Goal: Find specific page/section: Find specific page/section

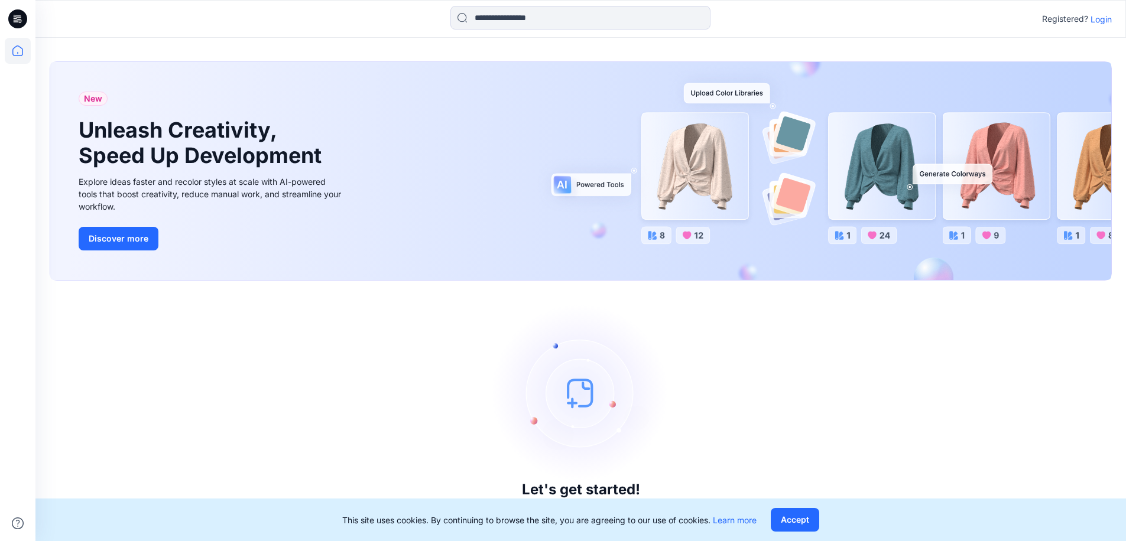
click at [1098, 21] on p "Login" at bounding box center [1100, 19] width 21 height 12
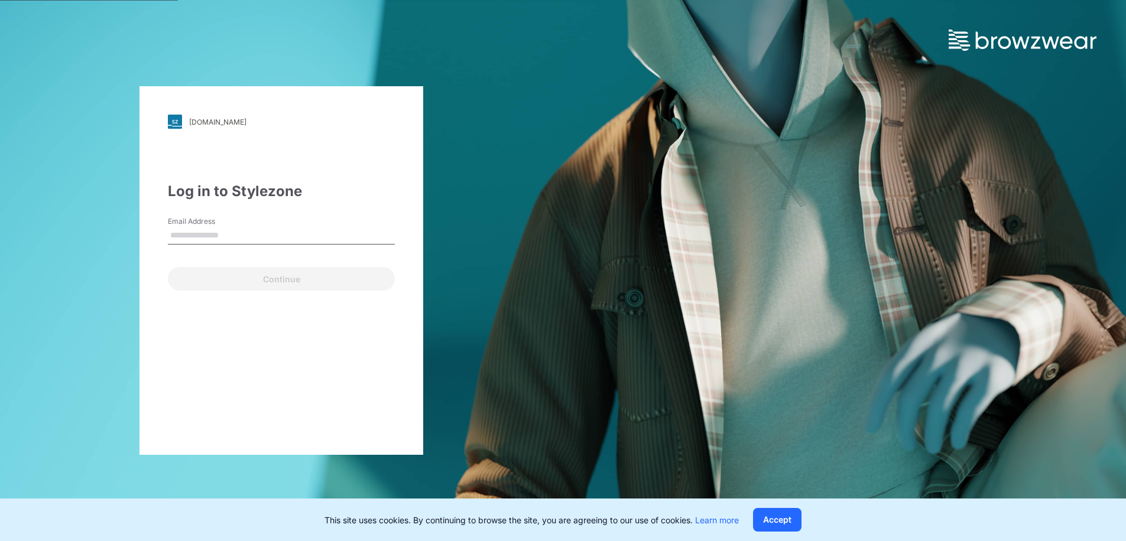
click at [256, 229] on input "Email Address" at bounding box center [281, 236] width 227 height 18
type input "**********"
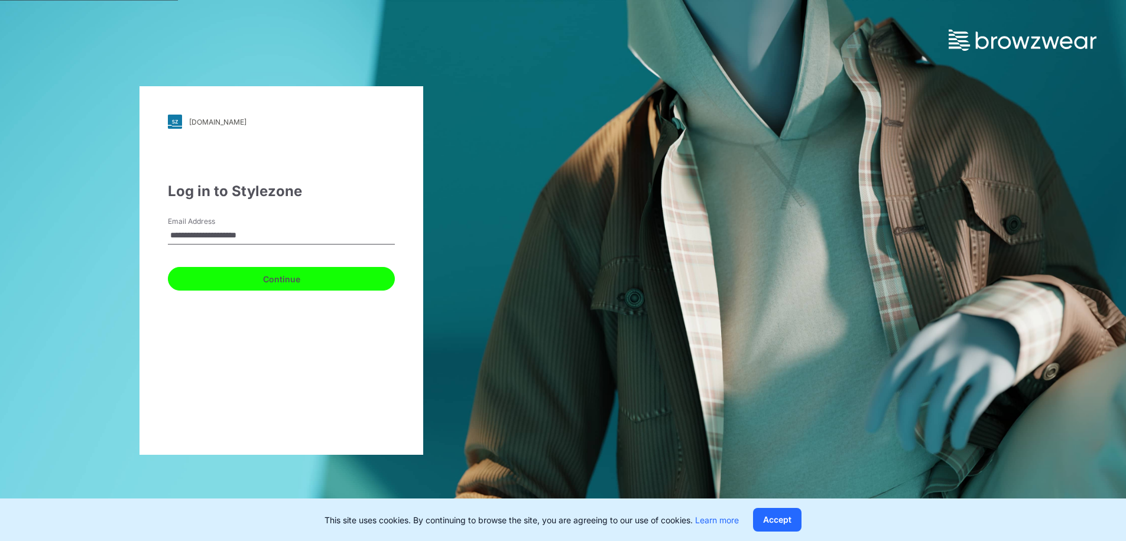
click at [270, 282] on button "Continue" at bounding box center [281, 279] width 227 height 24
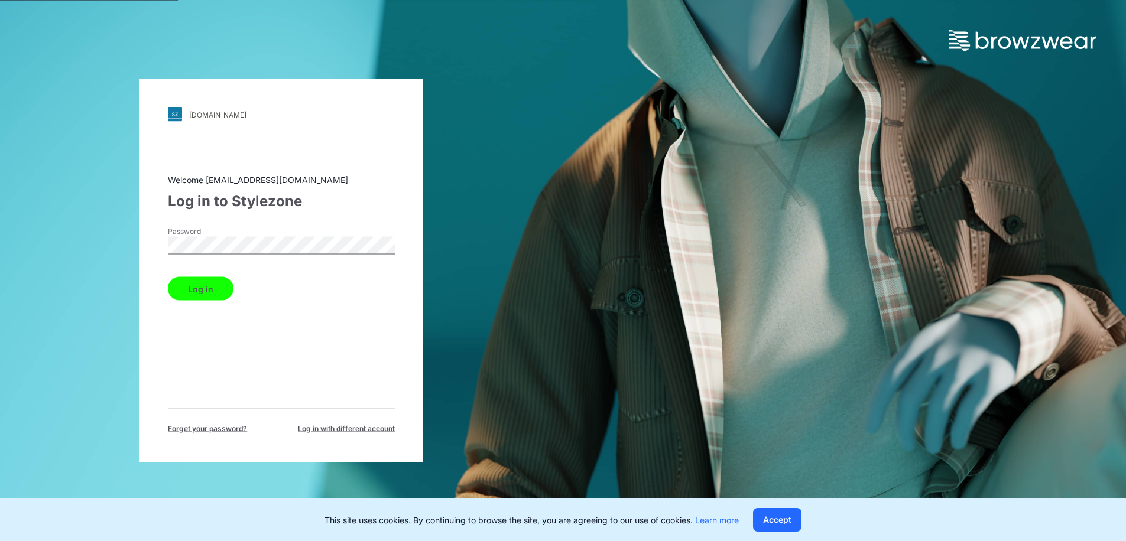
click at [210, 287] on button "Log in" at bounding box center [201, 289] width 66 height 24
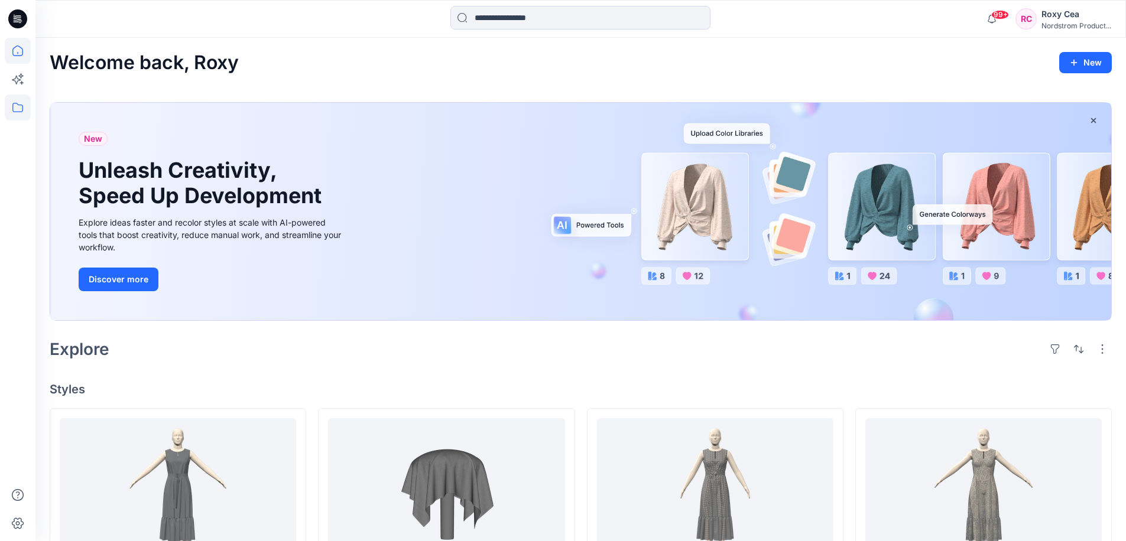
click at [19, 113] on icon at bounding box center [18, 108] width 26 height 26
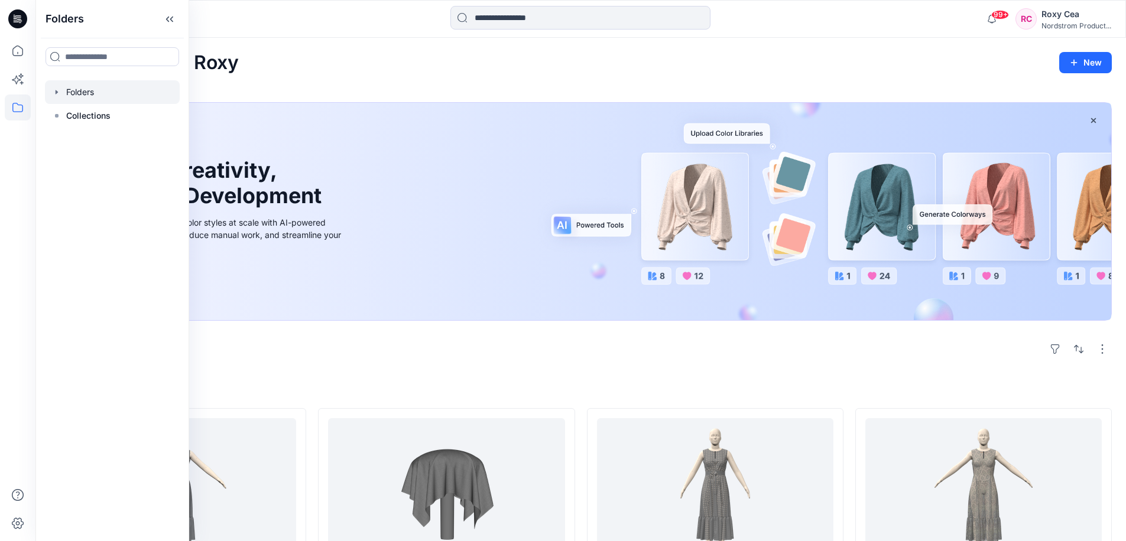
click at [68, 92] on div at bounding box center [112, 92] width 135 height 24
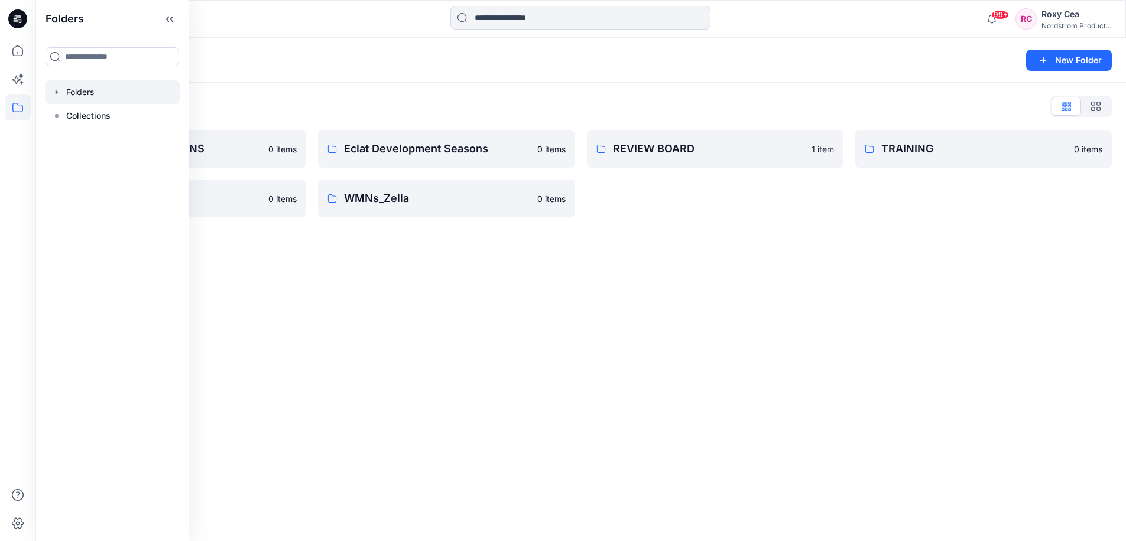
drag, startPoint x: 557, startPoint y: 306, endPoint x: 468, endPoint y: 242, distance: 109.7
click at [556, 304] on div "Folders New Folder Folders List Block Library - WOMENS 0 items TRIMS 0 items Ec…" at bounding box center [580, 290] width 1090 height 504
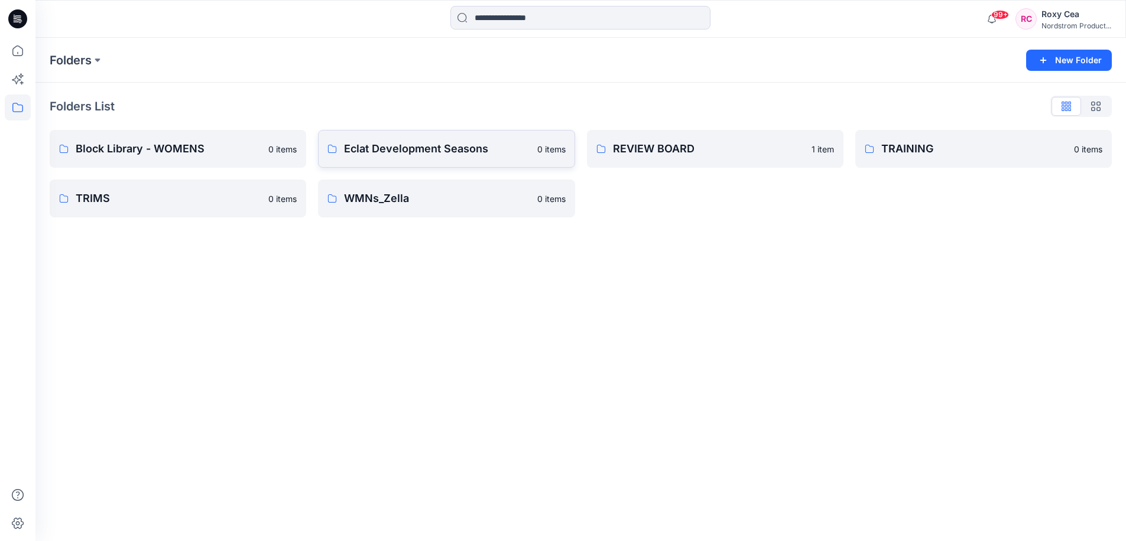
click at [452, 151] on p "Eclat Development Seasons" at bounding box center [437, 149] width 186 height 17
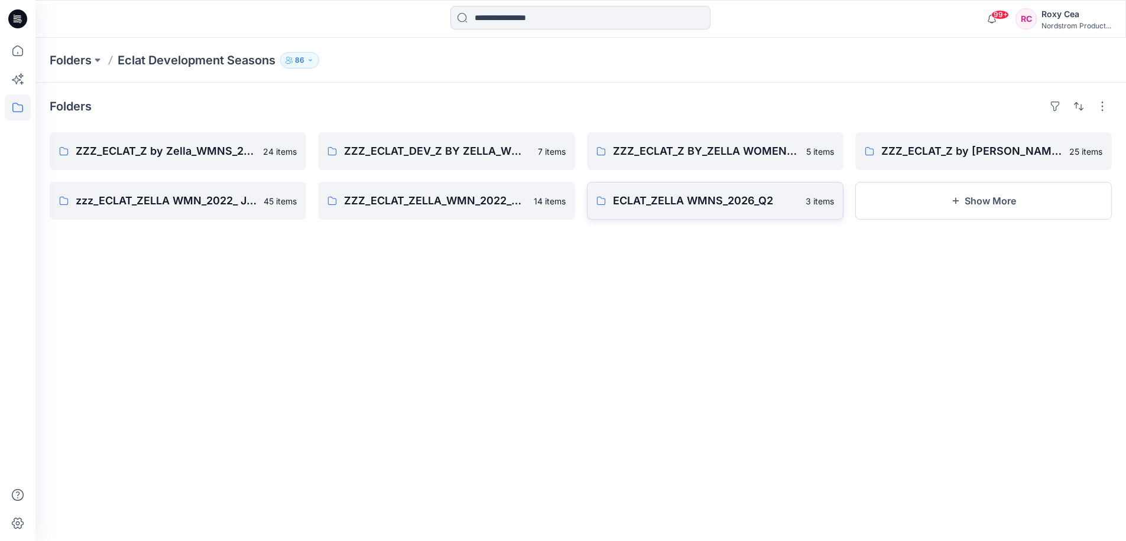
click at [723, 208] on p "ECLAT_ZELLA WMNS_2026_Q2" at bounding box center [706, 201] width 186 height 17
click at [691, 201] on p "ECLAT_ZELLA WMNS_2026_Q2" at bounding box center [706, 201] width 186 height 17
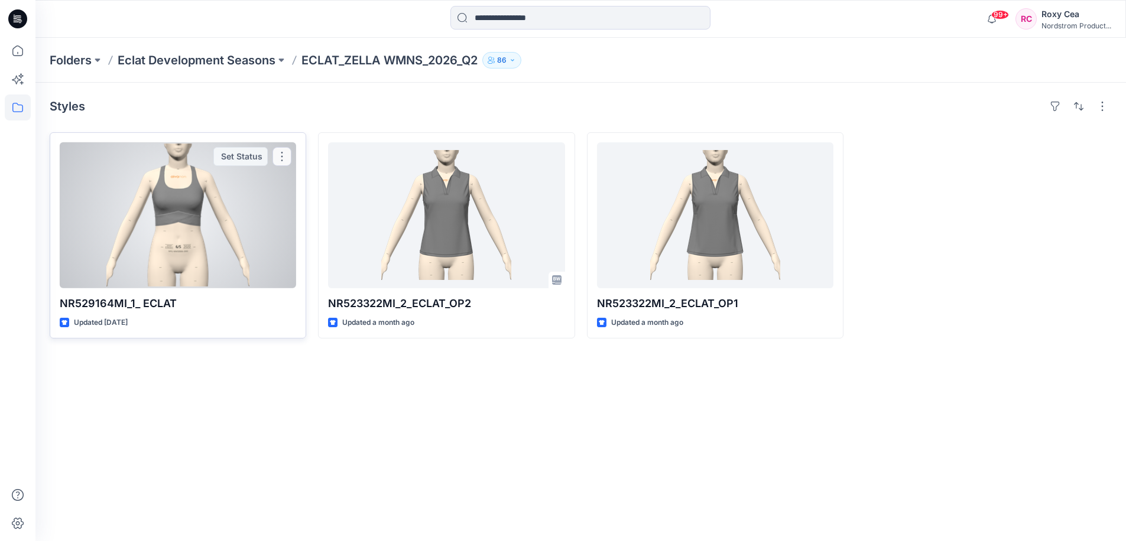
click at [164, 208] on div at bounding box center [178, 215] width 236 height 146
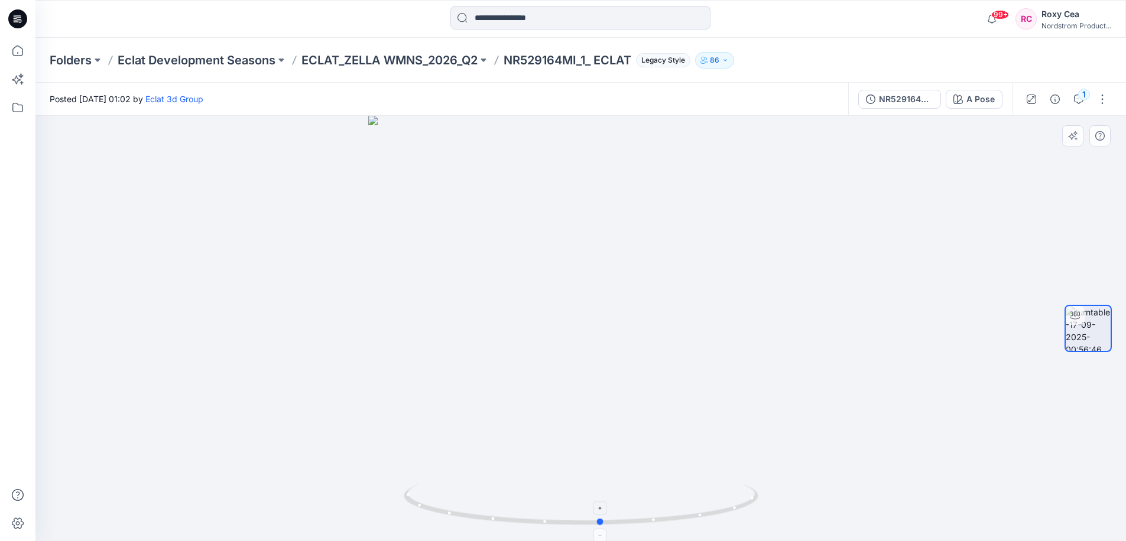
drag, startPoint x: 670, startPoint y: 517, endPoint x: 670, endPoint y: 496, distance: 20.7
click at [691, 520] on icon at bounding box center [583, 506] width 358 height 44
drag, startPoint x: 742, startPoint y: 501, endPoint x: 705, endPoint y: 493, distance: 38.7
click at [691, 507] on icon at bounding box center [583, 506] width 358 height 44
click at [925, 102] on div "NR529164MI_1_ ECLAT" at bounding box center [906, 99] width 54 height 13
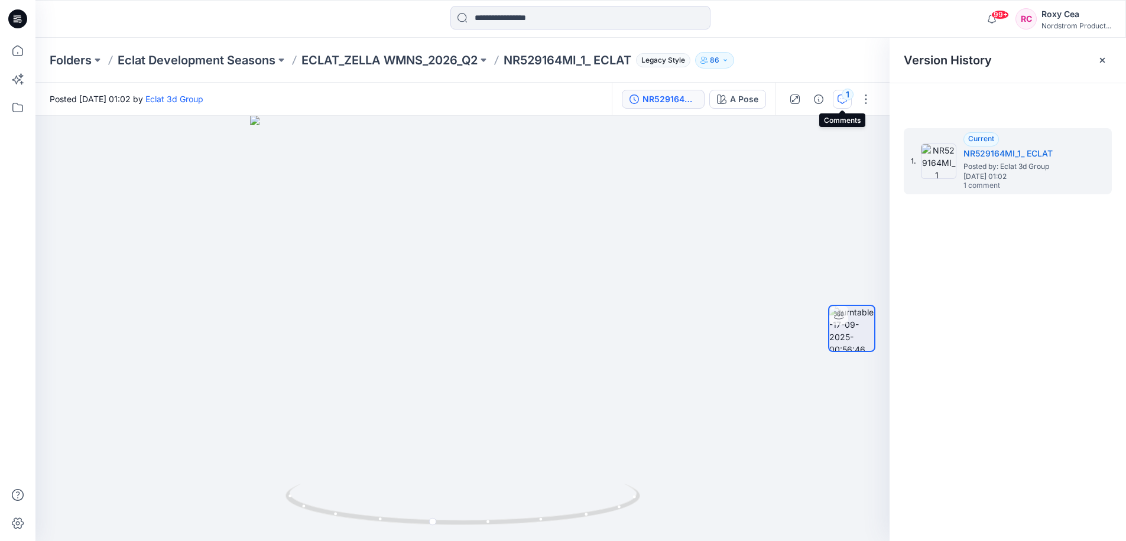
click at [846, 105] on button "1" at bounding box center [842, 99] width 19 height 19
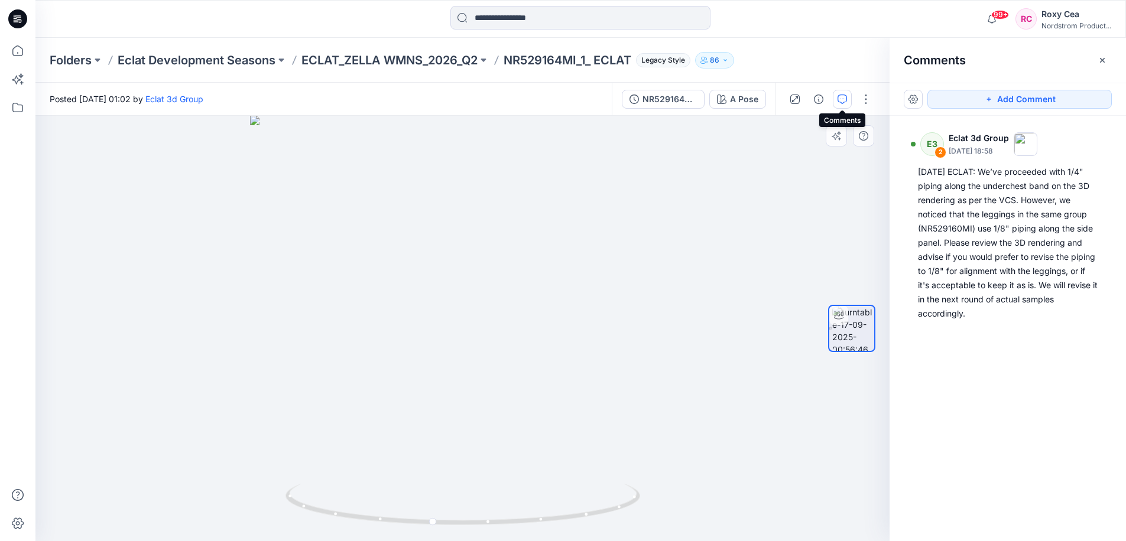
click at [517, 290] on div at bounding box center [462, 329] width 854 height 426
click at [436, 515] on icon at bounding box center [464, 506] width 358 height 44
click at [437, 511] on foreignobject at bounding box center [433, 508] width 14 height 14
drag, startPoint x: 462, startPoint y: 526, endPoint x: 522, endPoint y: 521, distance: 60.5
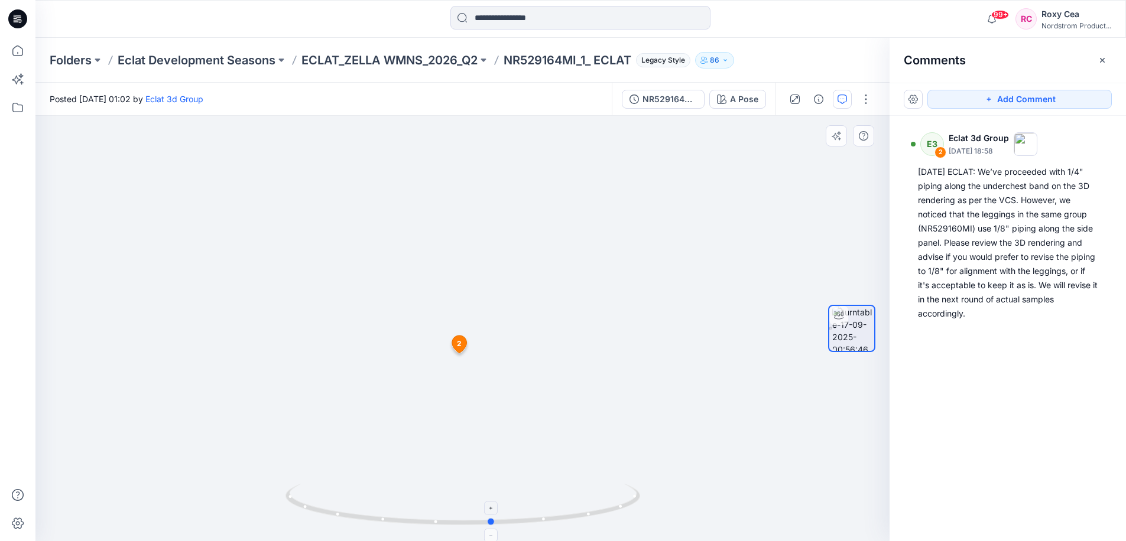
click at [522, 521] on icon at bounding box center [464, 506] width 358 height 44
click at [219, 60] on p "Eclat Development Seasons" at bounding box center [197, 60] width 158 height 17
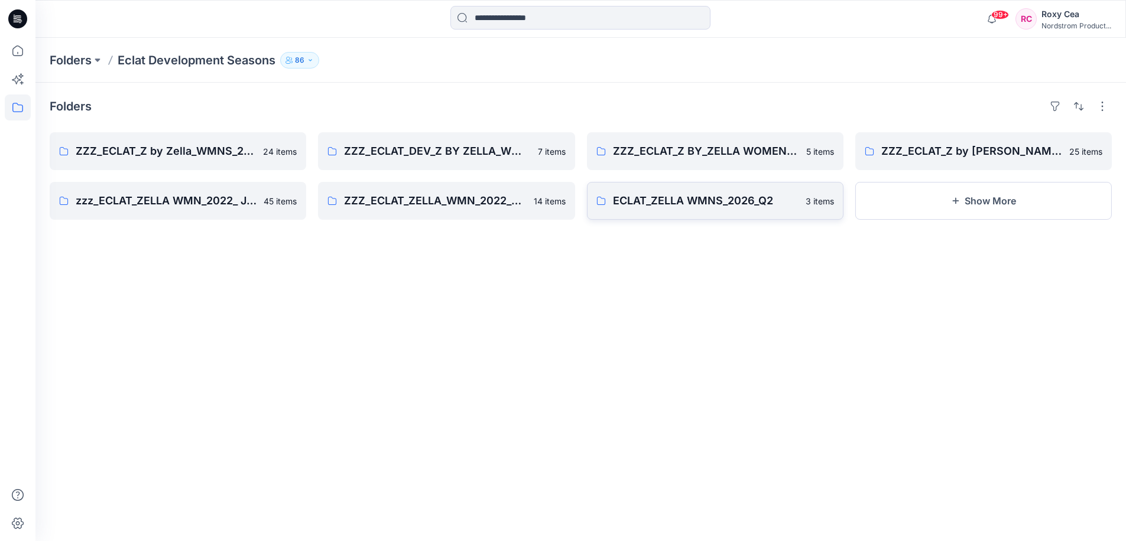
click at [713, 196] on p "ECLAT_ZELLA WMNS_2026_Q2" at bounding box center [706, 201] width 186 height 17
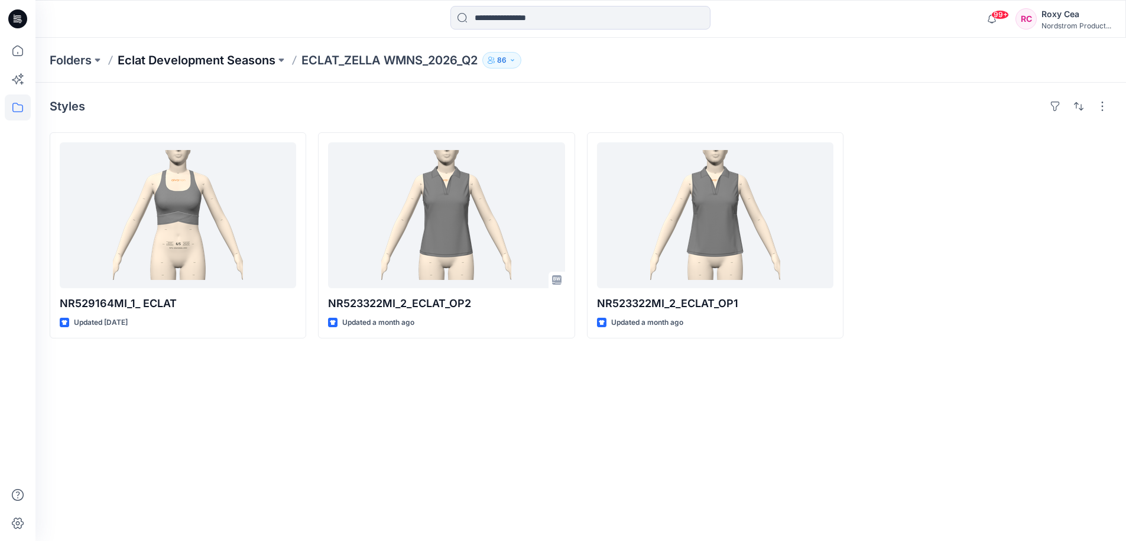
click at [157, 59] on p "Eclat Development Seasons" at bounding box center [197, 60] width 158 height 17
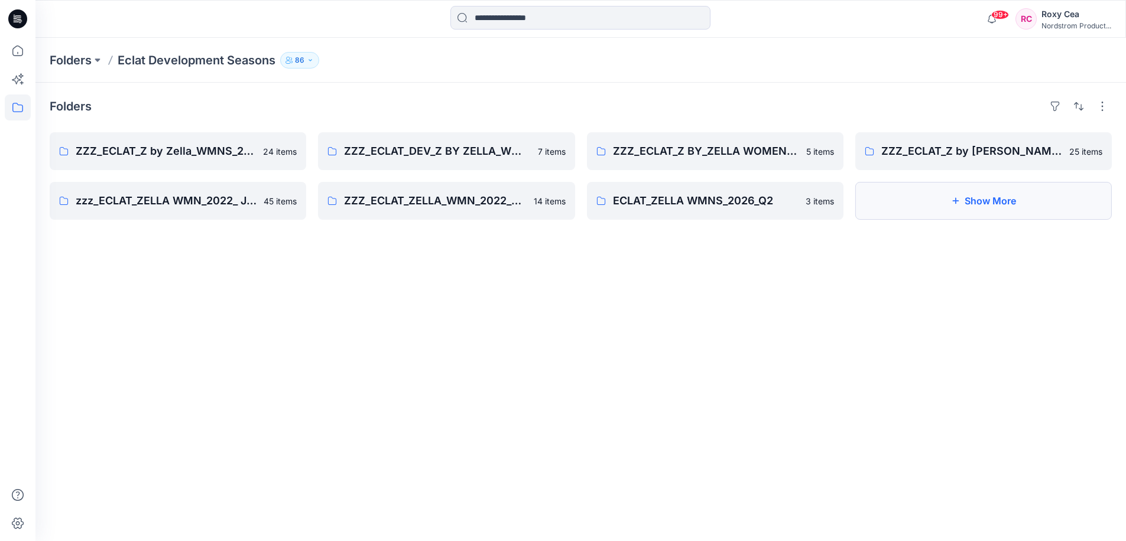
click at [1020, 196] on button "Show More" at bounding box center [983, 201] width 257 height 38
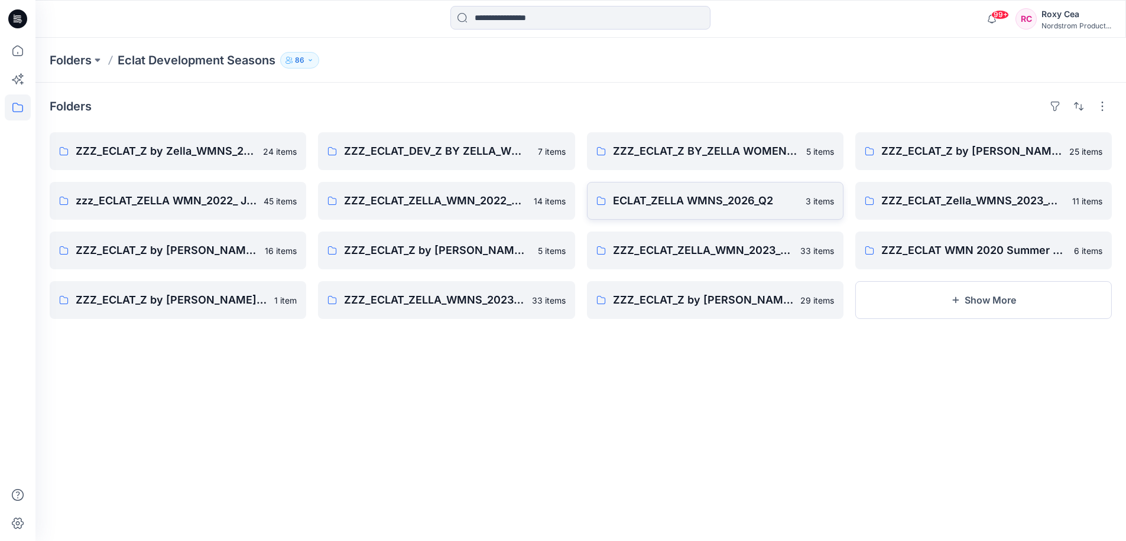
click at [737, 194] on p "ECLAT_ZELLA WMNS_2026_Q2" at bounding box center [706, 201] width 186 height 17
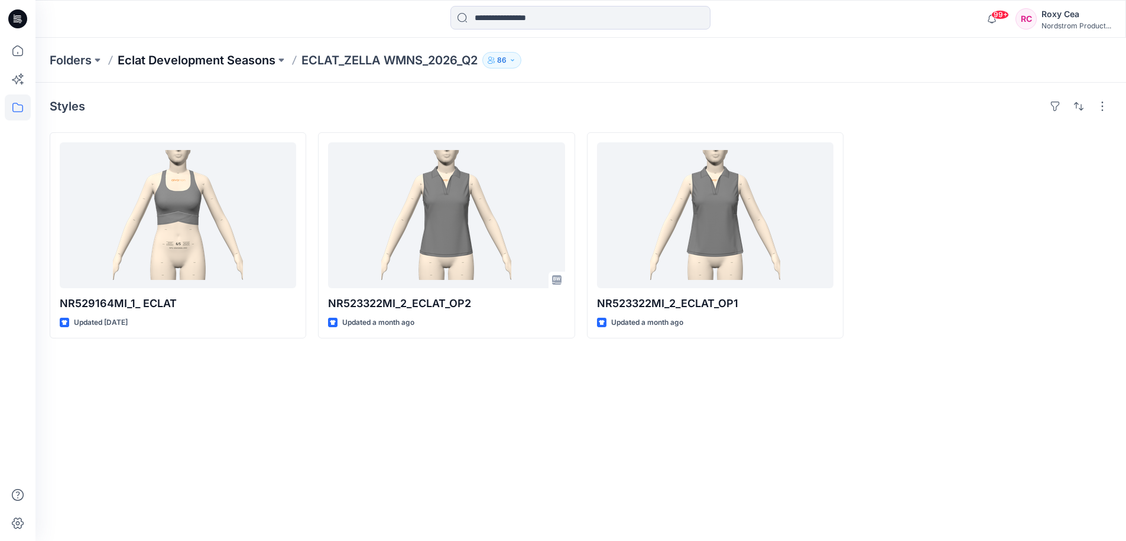
click at [215, 61] on p "Eclat Development Seasons" at bounding box center [197, 60] width 158 height 17
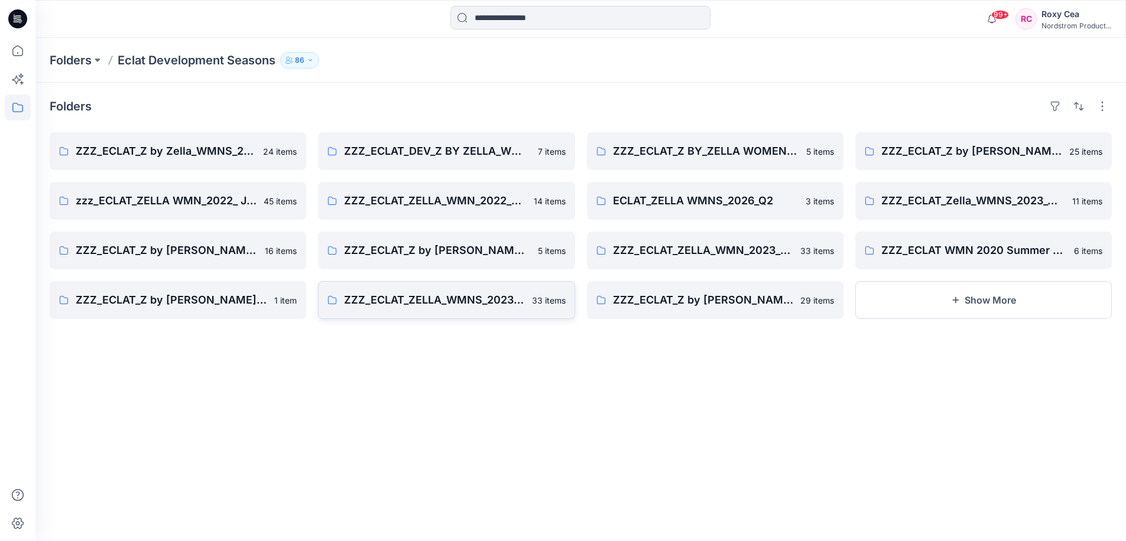
click at [458, 300] on p "ZZZ_ECLAT_ZELLA_WMNS_2023 APR/MAY/JUNE" at bounding box center [434, 300] width 180 height 17
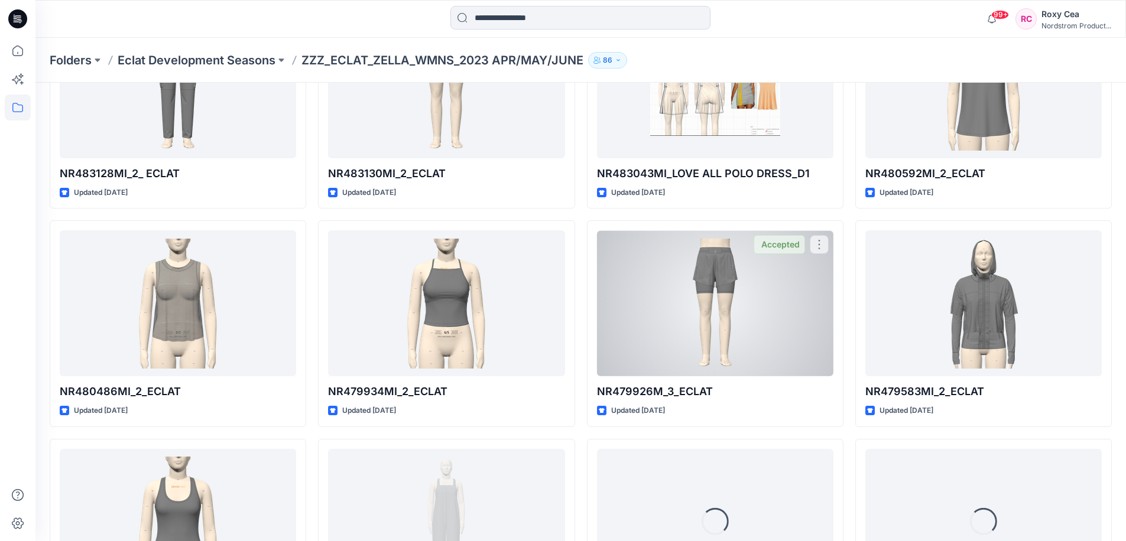
scroll to position [349, 0]
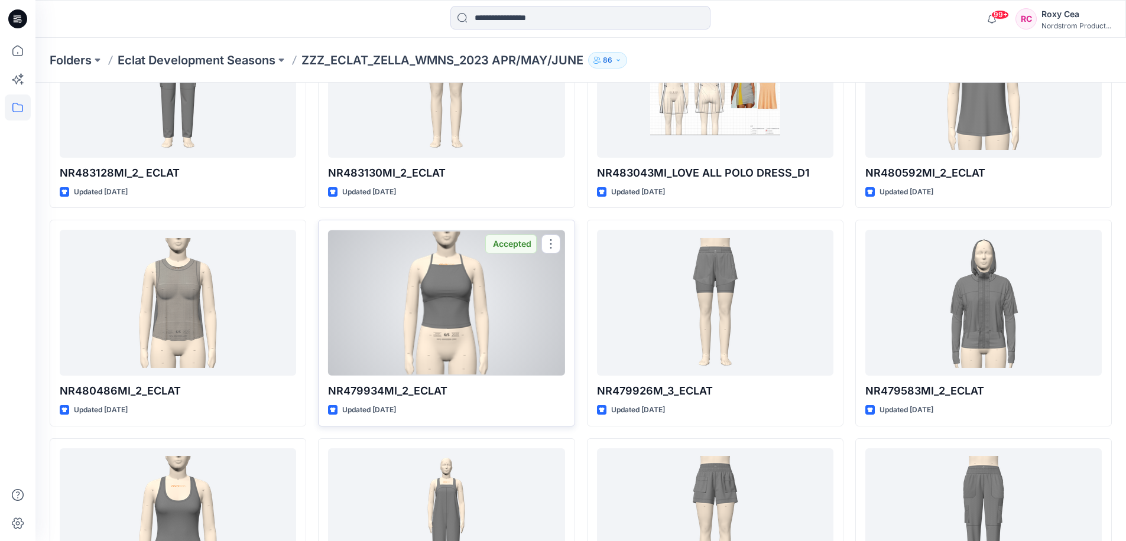
click at [459, 297] on div at bounding box center [446, 303] width 236 height 146
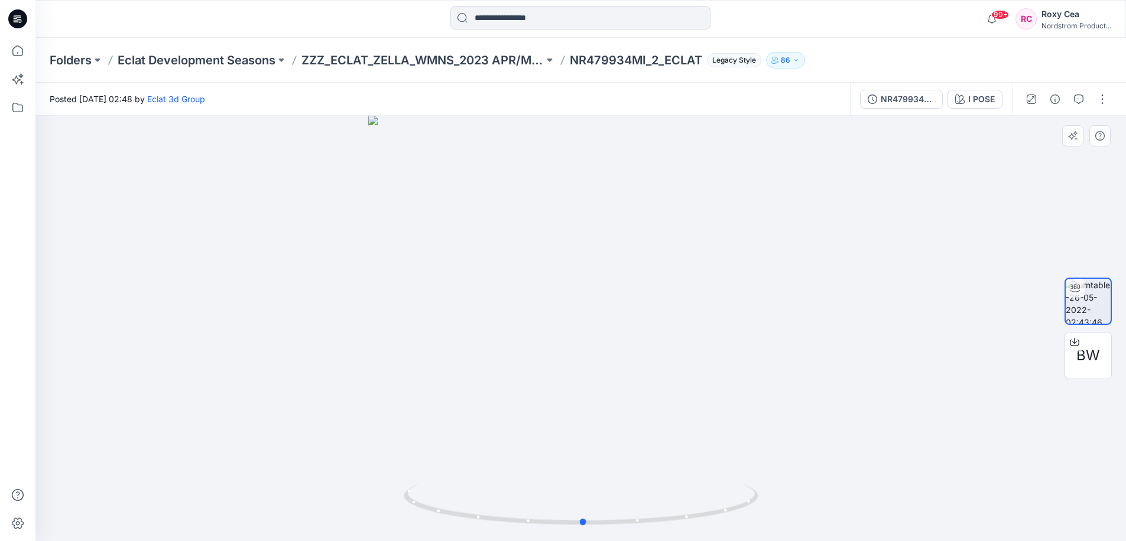
drag, startPoint x: 566, startPoint y: 287, endPoint x: 569, endPoint y: 281, distance: 6.9
click at [569, 281] on div at bounding box center [580, 329] width 1090 height 426
click at [228, 64] on p "Eclat Development Seasons" at bounding box center [197, 60] width 158 height 17
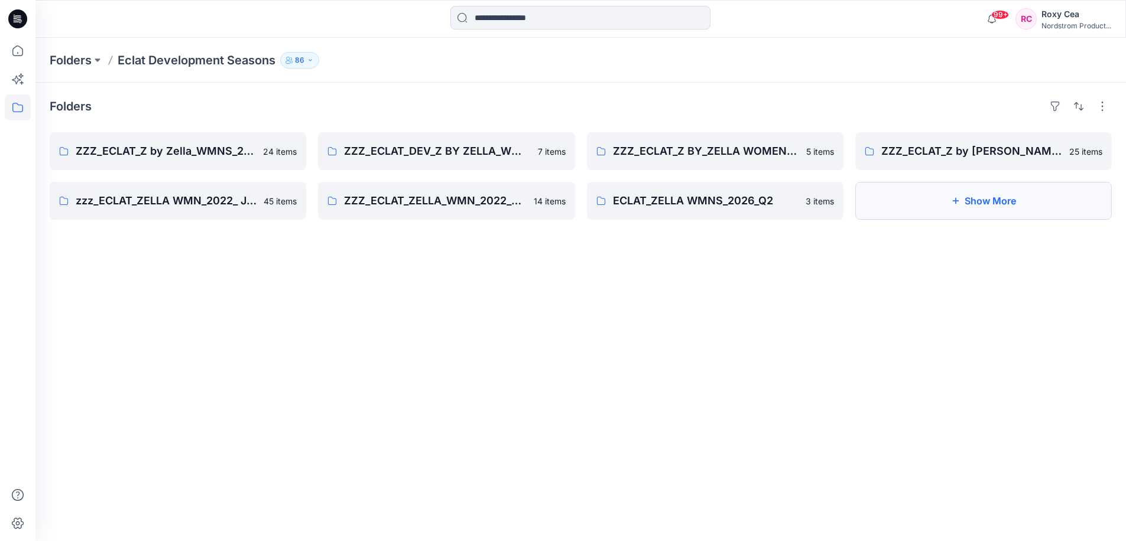
click at [987, 199] on button "Show More" at bounding box center [983, 201] width 257 height 38
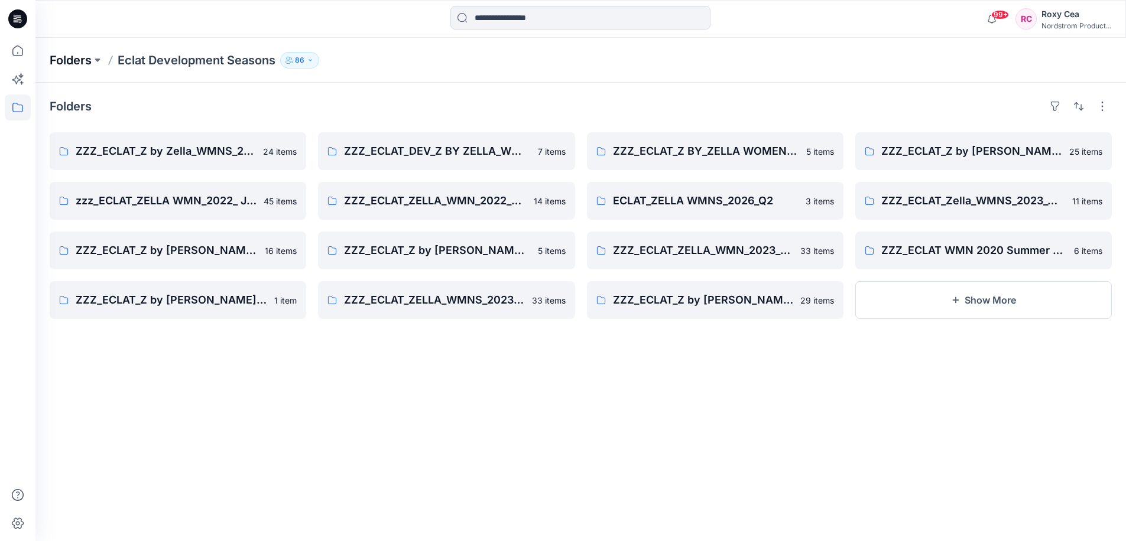
click at [87, 62] on p "Folders" at bounding box center [71, 60] width 42 height 17
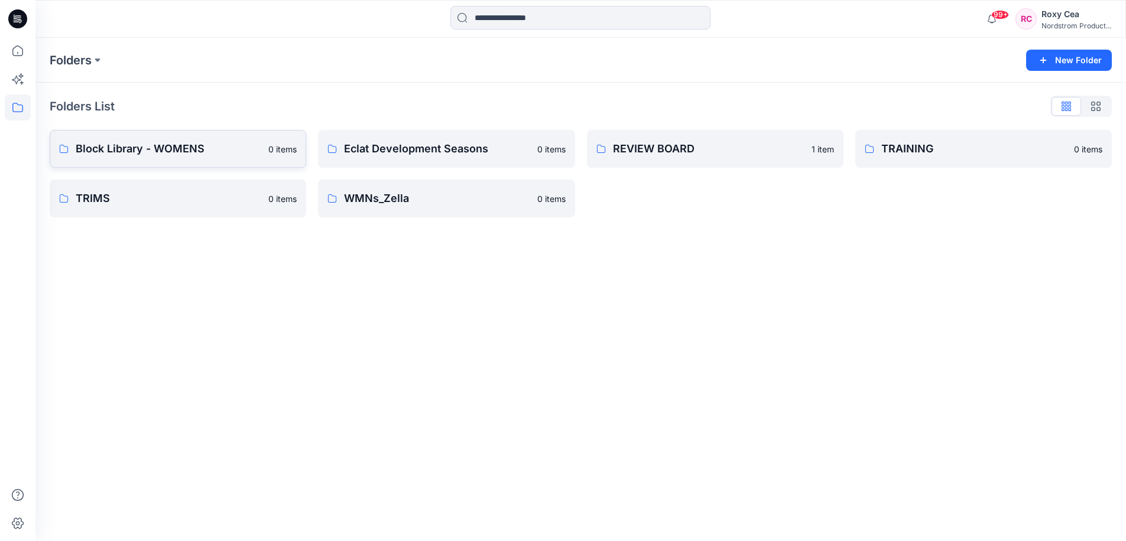
click at [141, 141] on p "Block Library - WOMENS" at bounding box center [169, 149] width 186 height 17
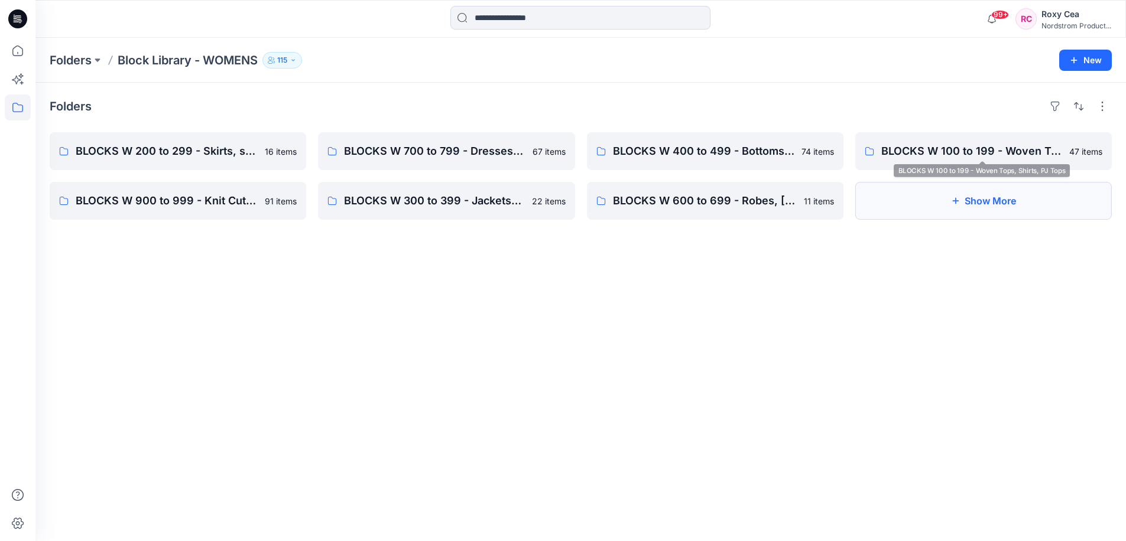
click at [959, 190] on button "Show More" at bounding box center [983, 201] width 257 height 38
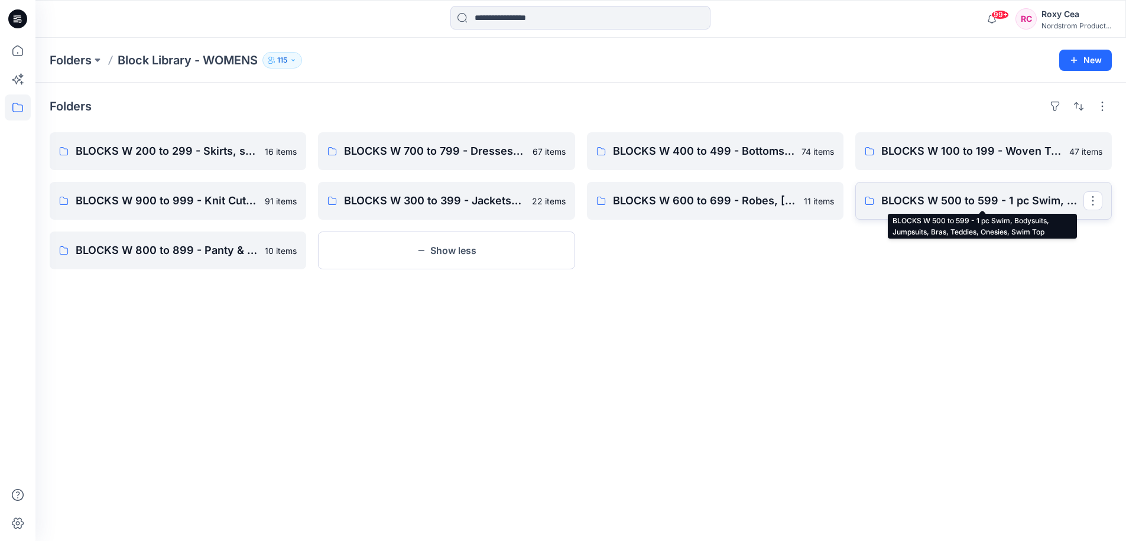
click at [943, 196] on p "BLOCKS W 500 to 599 - 1 pc Swim, Bodysuits, Jumpsuits, Bras, Teddies, Onesies, …" at bounding box center [982, 201] width 202 height 17
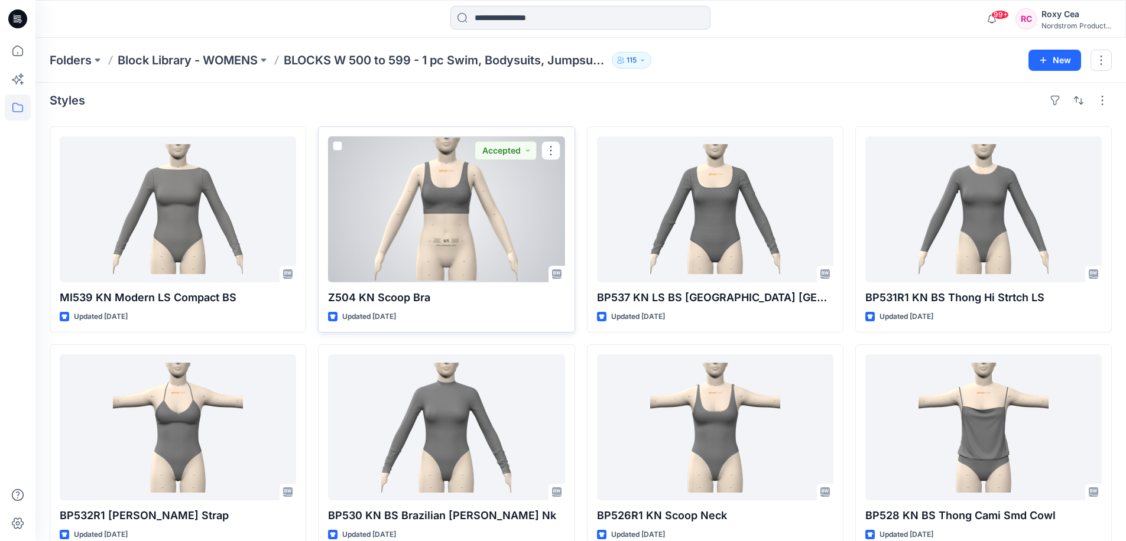
scroll to position [7, 0]
click at [414, 217] on div at bounding box center [446, 209] width 236 height 146
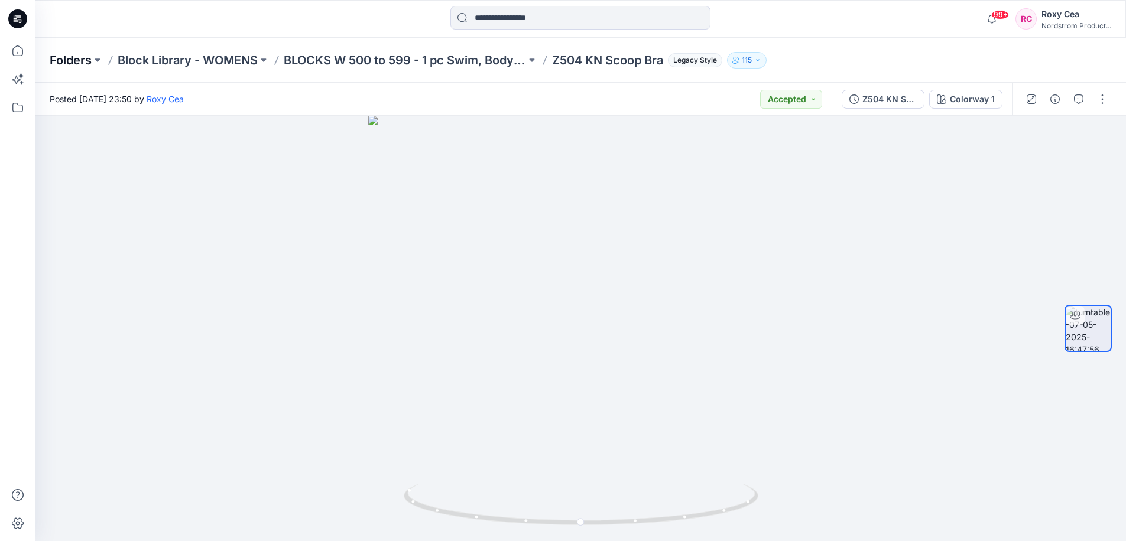
click at [56, 56] on p "Folders" at bounding box center [71, 60] width 42 height 17
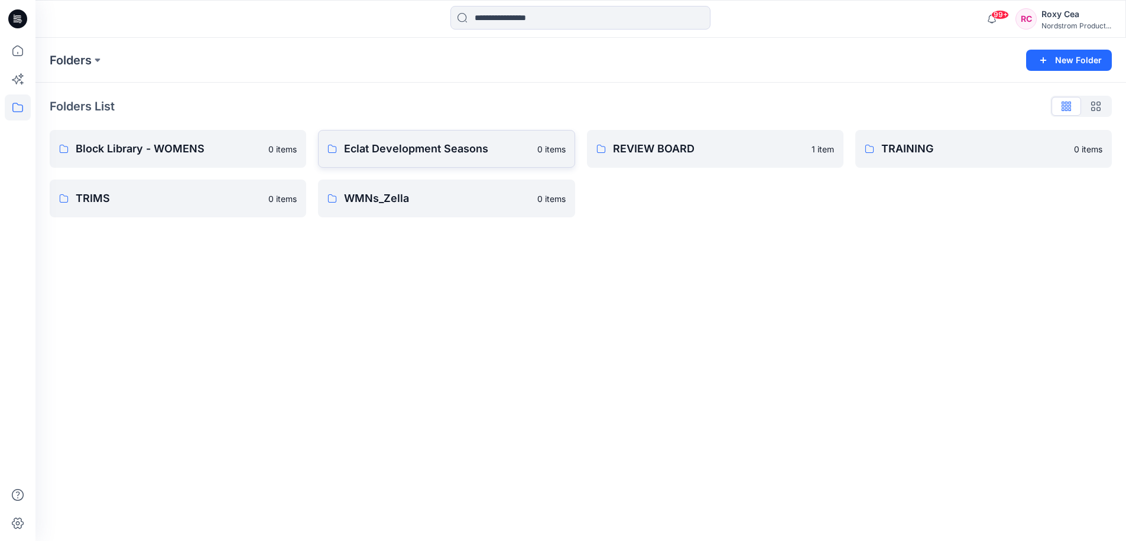
click at [457, 146] on p "Eclat Development Seasons" at bounding box center [437, 149] width 186 height 17
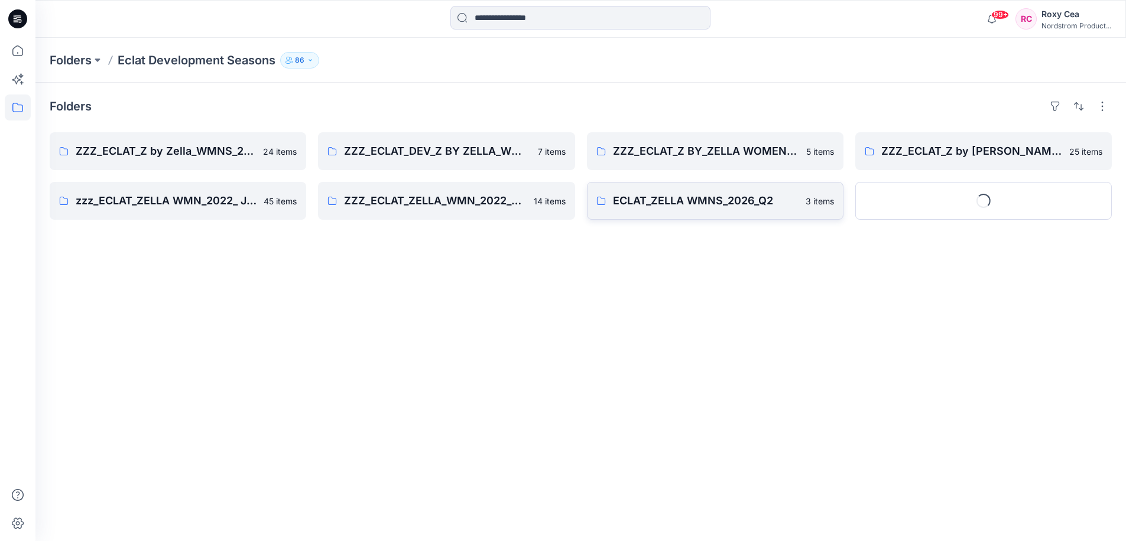
click at [746, 197] on p "ECLAT_ZELLA WMNS_2026_Q2" at bounding box center [706, 201] width 186 height 17
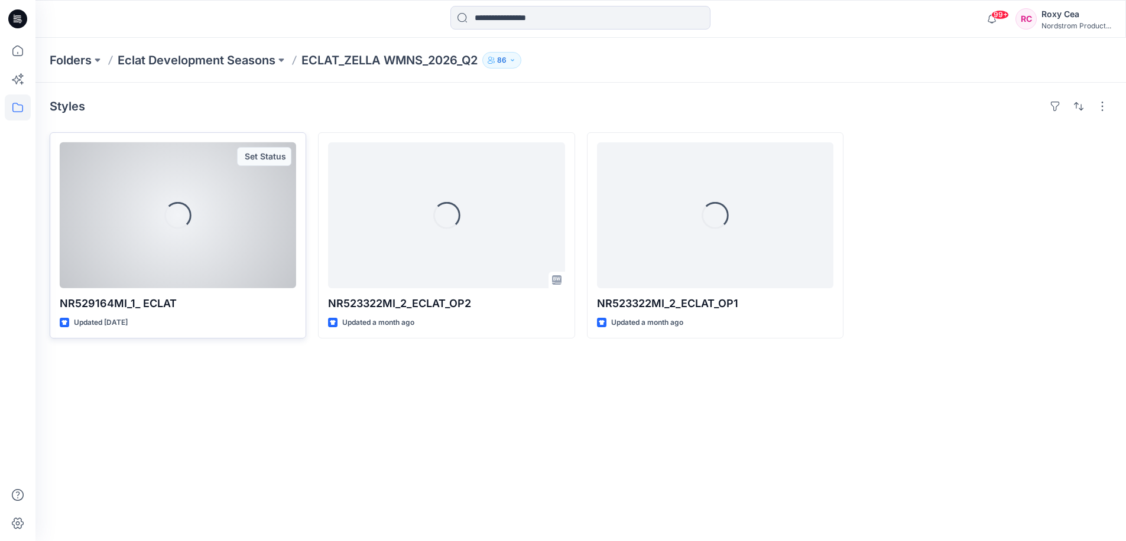
click at [213, 210] on div "Loading..." at bounding box center [178, 215] width 236 height 146
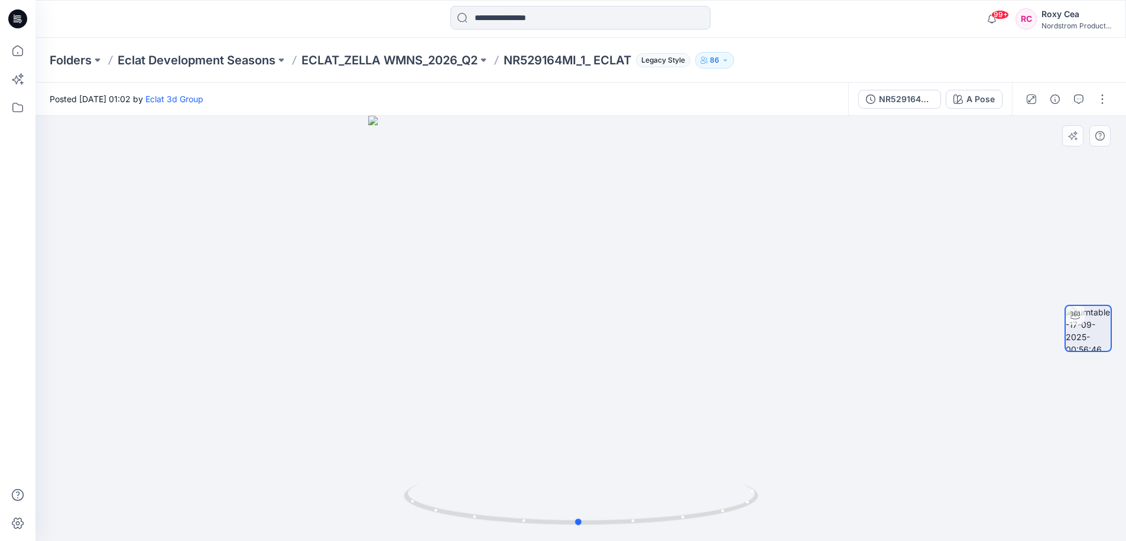
drag, startPoint x: 686, startPoint y: 520, endPoint x: 687, endPoint y: 530, distance: 10.1
click at [687, 530] on div at bounding box center [580, 329] width 1090 height 426
